Goal: Task Accomplishment & Management: Use online tool/utility

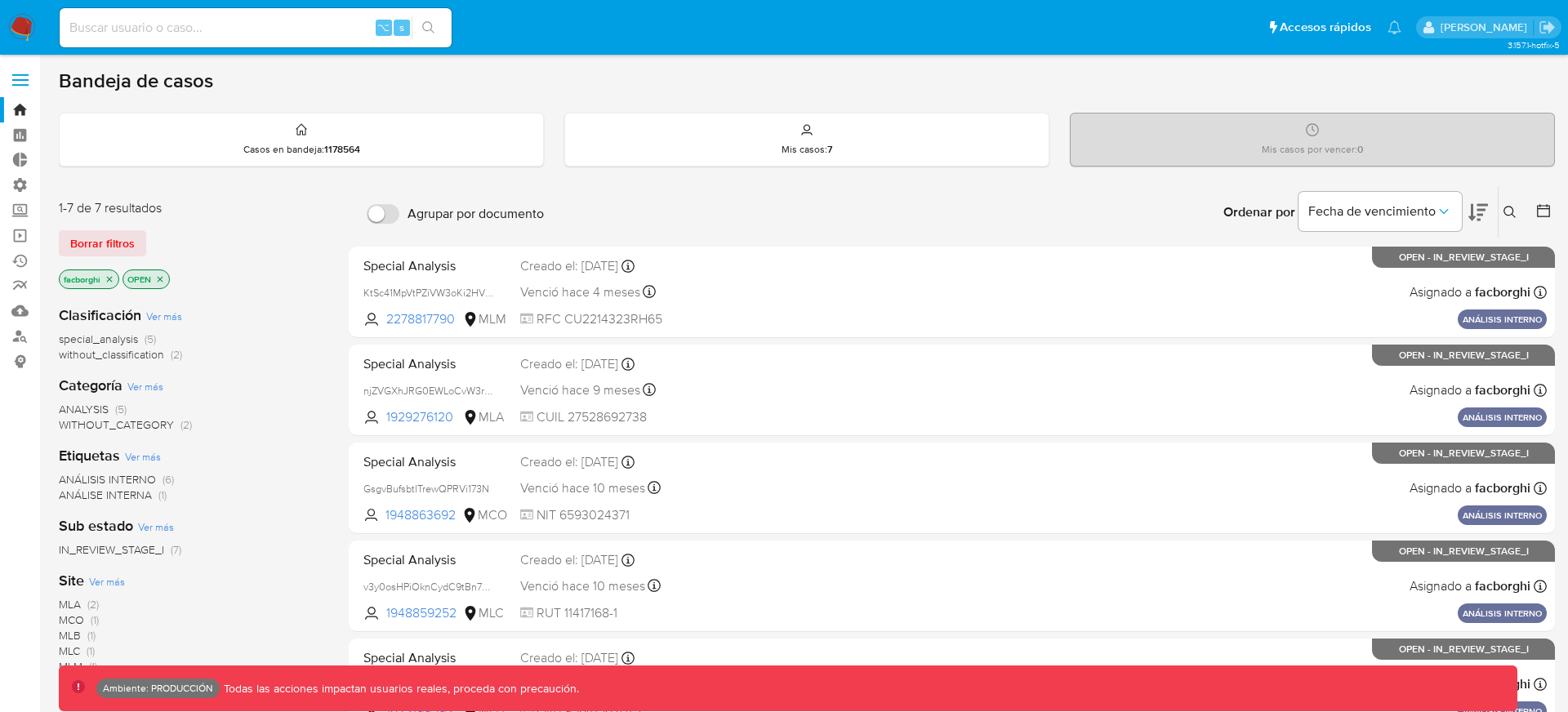
click at [291, 240] on div "Borrar filtros" at bounding box center [189, 243] width 261 height 26
click at [836, 110] on div "Bandeja de casos Casos en bandeja : 1178564 Mis casos : 7 Mis casos por vencer …" at bounding box center [807, 526] width 1497 height 916
click at [836, 135] on div "Mis casos : 7" at bounding box center [807, 140] width 484 height 52
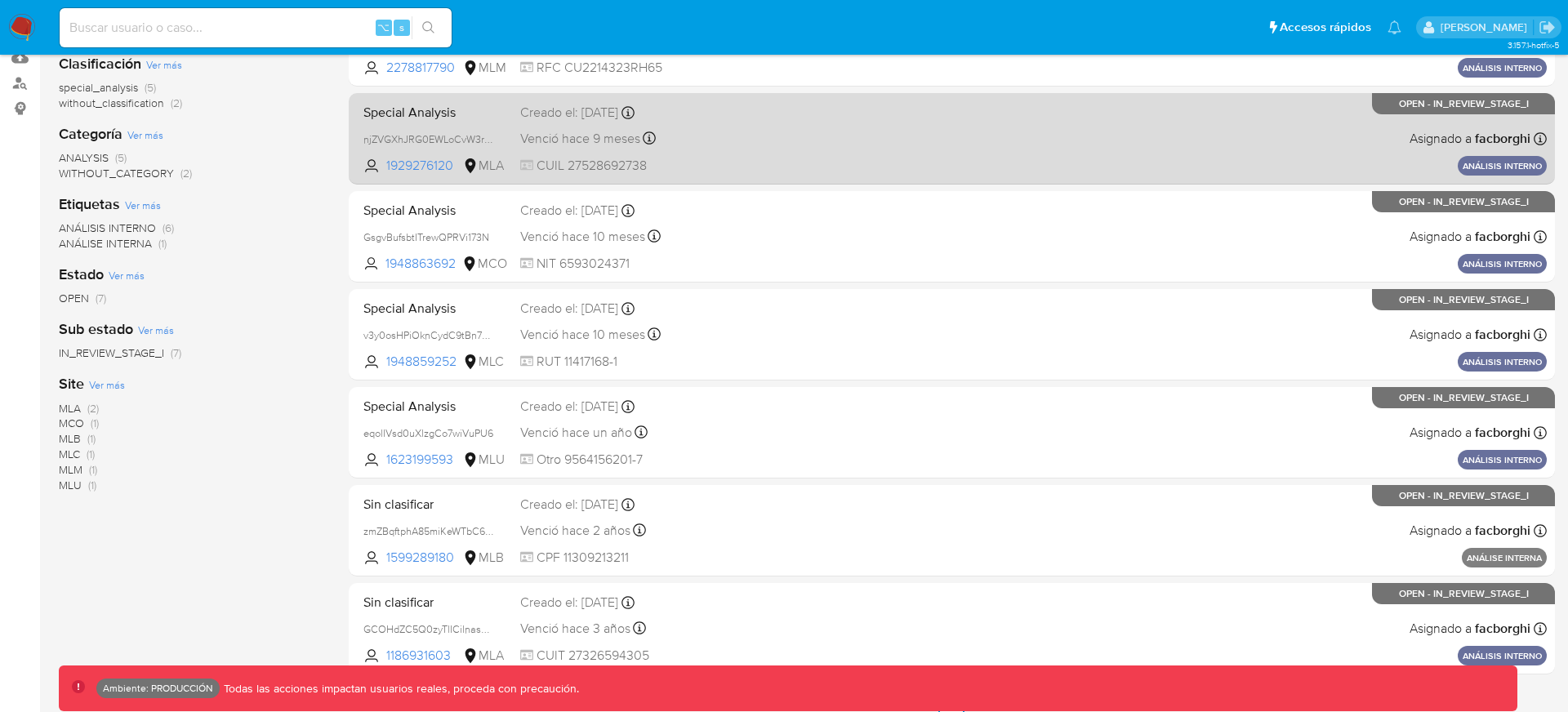
scroll to position [285, 0]
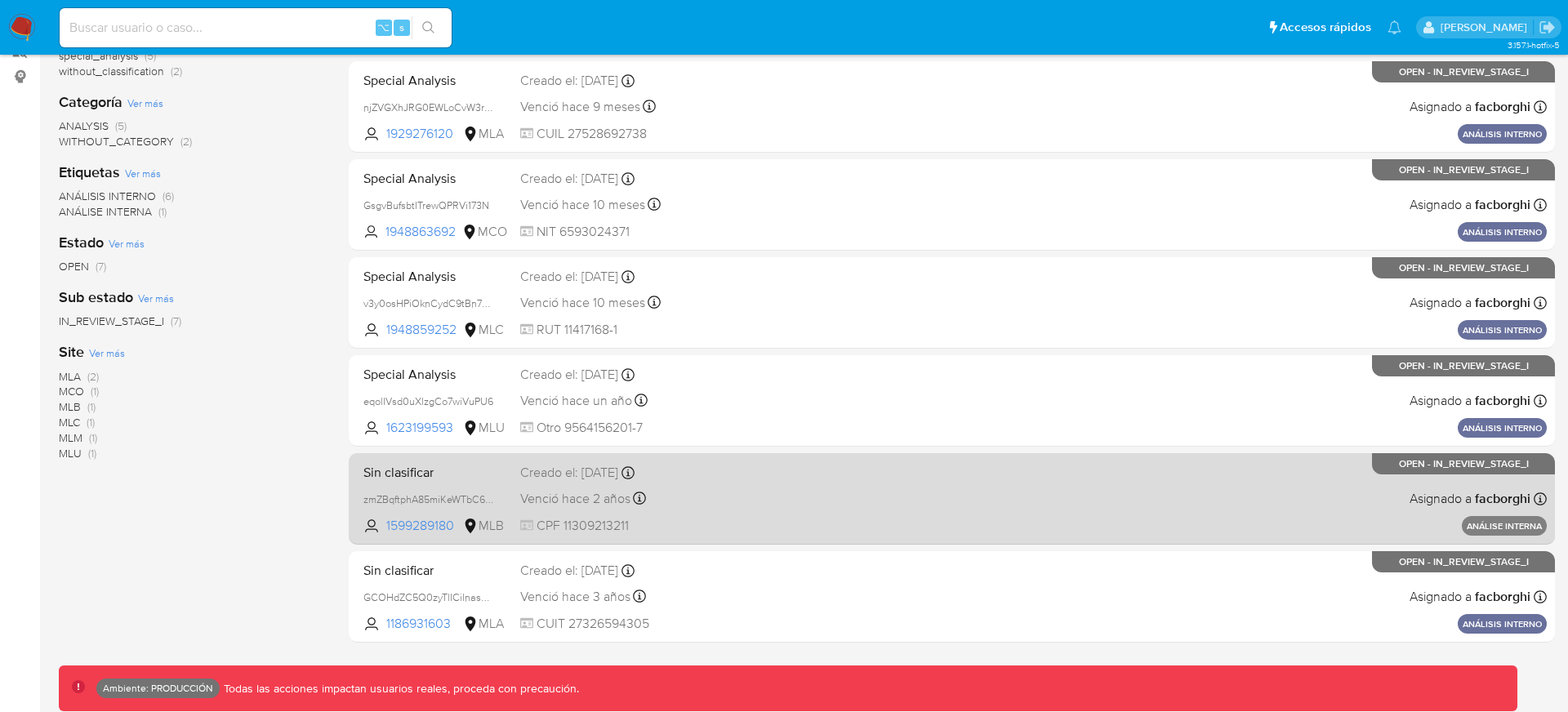
click at [768, 511] on div "Sin clasificar zmZBqftphA85miKeWTbC65HR 1599289180 MLB Creado el: [DATE] Creado…" at bounding box center [951, 498] width 1190 height 83
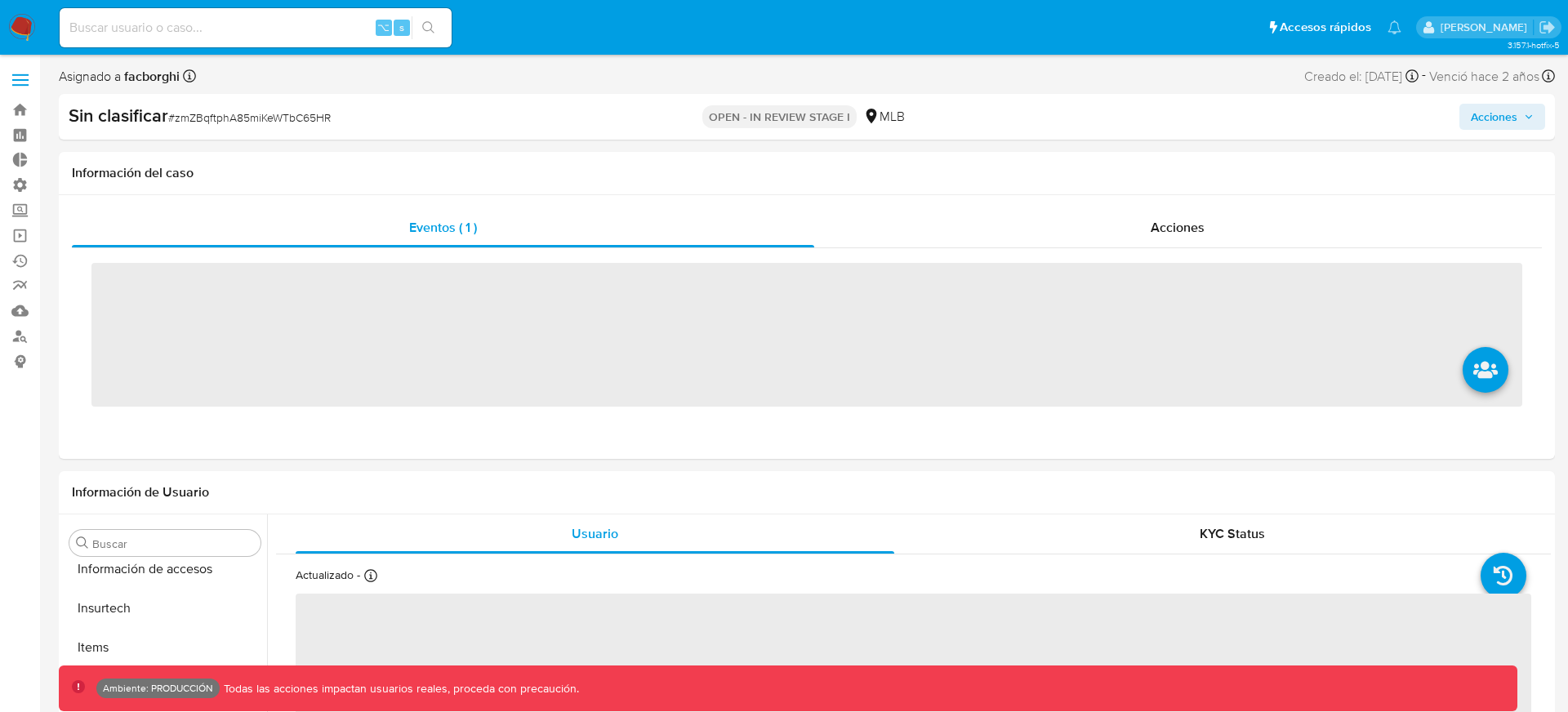
scroll to position [729, 0]
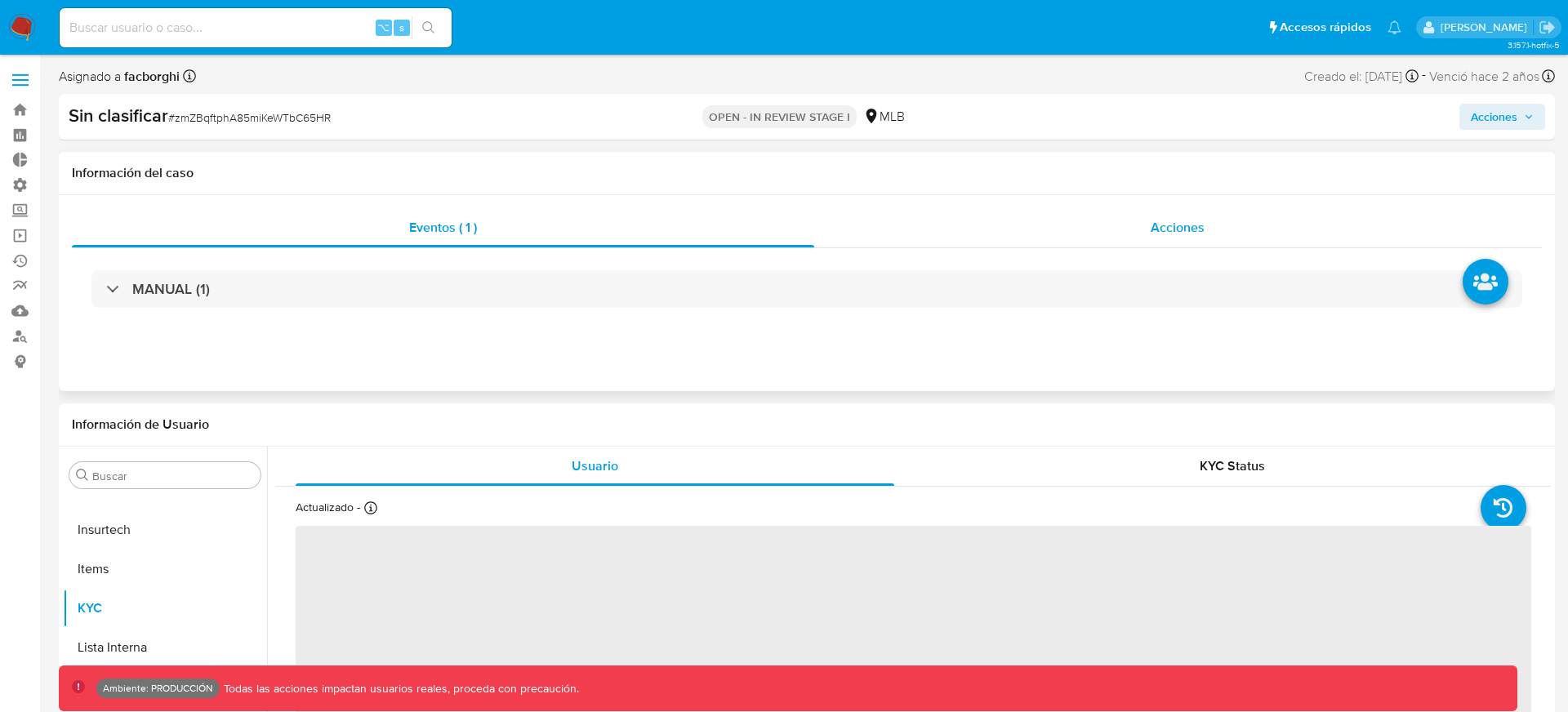
click at [874, 210] on div "Acciones" at bounding box center [1179, 228] width 729 height 39
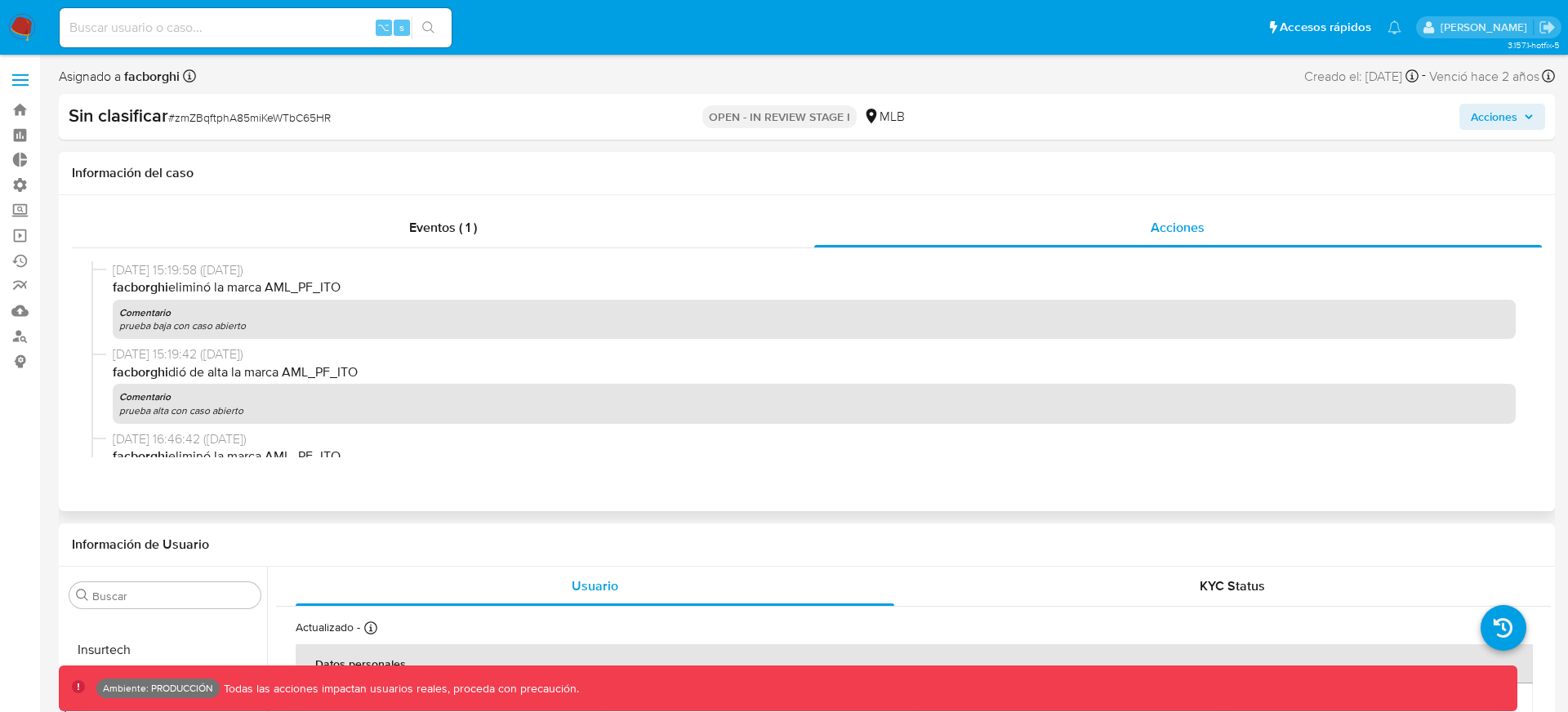
select select "10"
